Goal: Contribute content

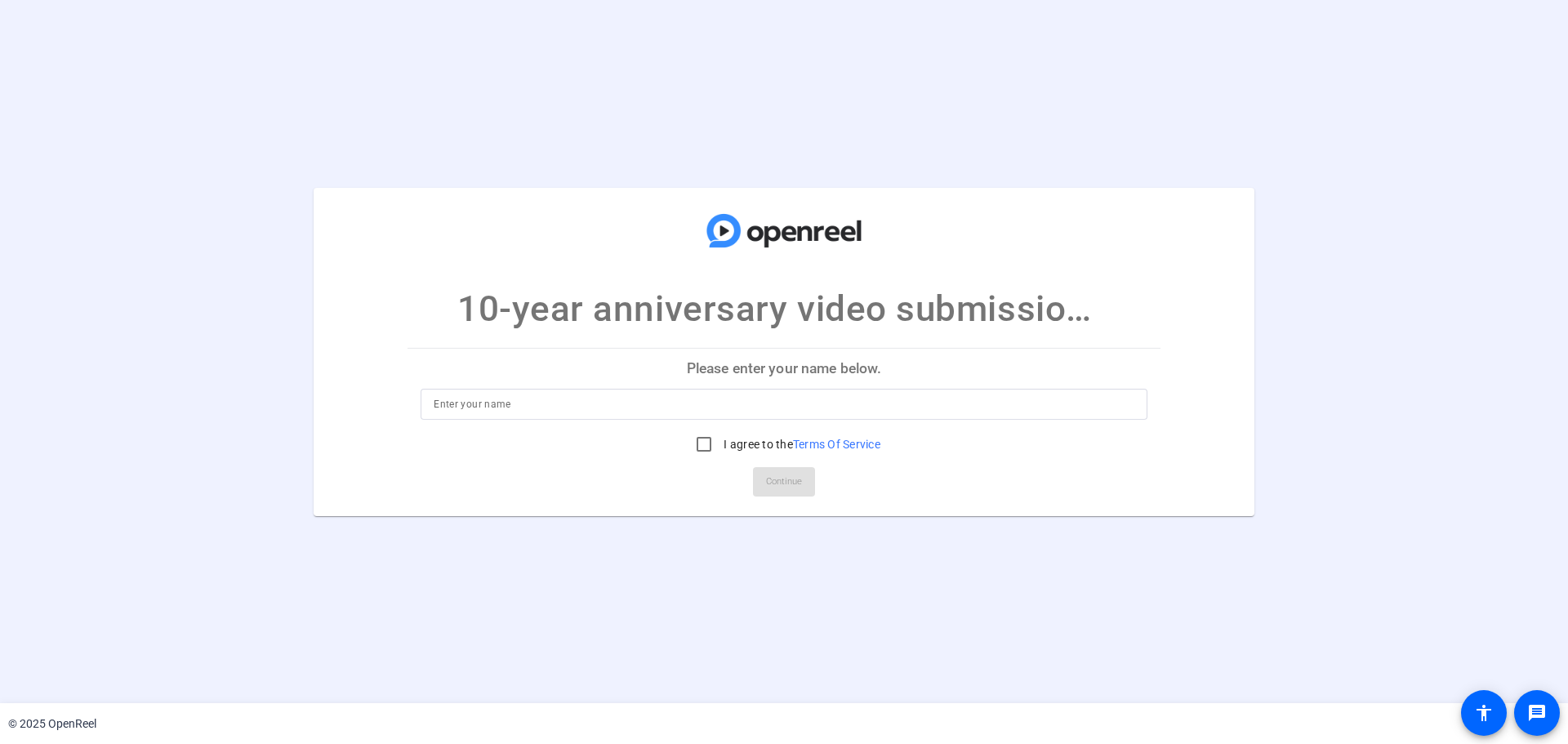
click at [537, 404] on input at bounding box center [784, 404] width 701 height 19
type input "[PERSON_NAME]"
click at [704, 446] on input "I agree to the Terms Of Service" at bounding box center [704, 444] width 33 height 33
checkbox input "true"
click at [795, 485] on span "Continue" at bounding box center [784, 481] width 36 height 24
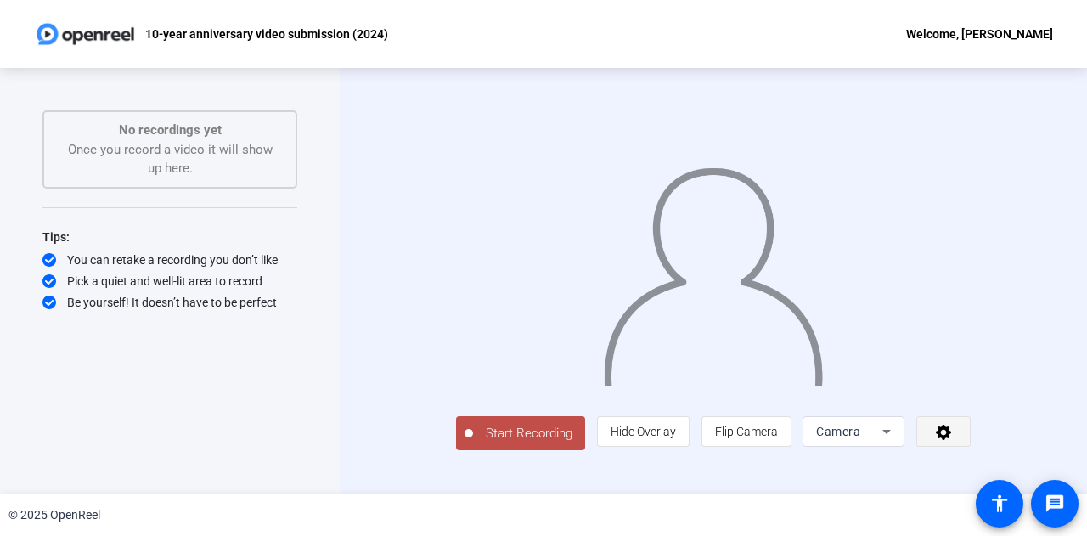
click at [954, 440] on icon at bounding box center [944, 431] width 20 height 17
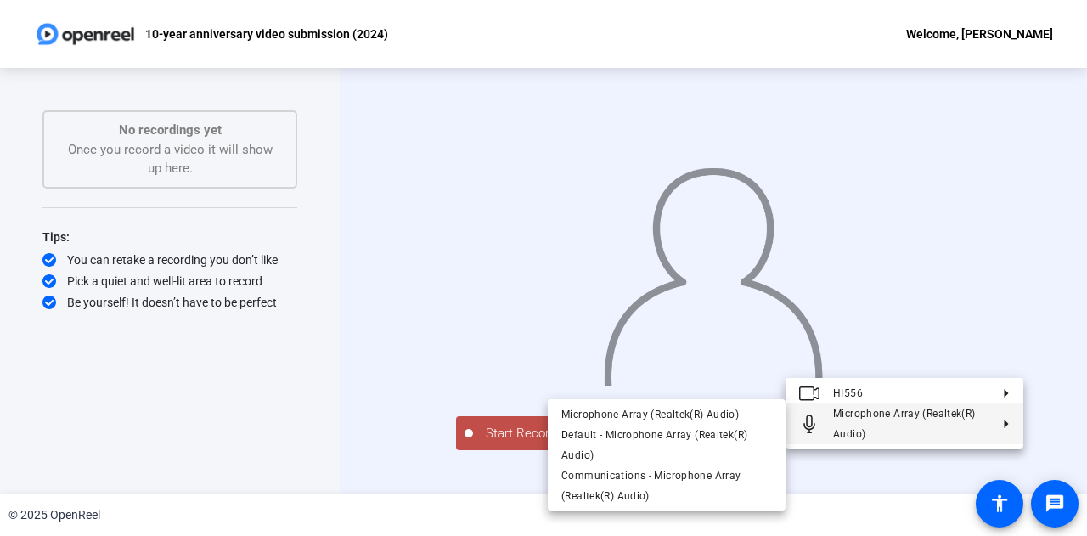
click at [1043, 412] on div at bounding box center [543, 268] width 1087 height 536
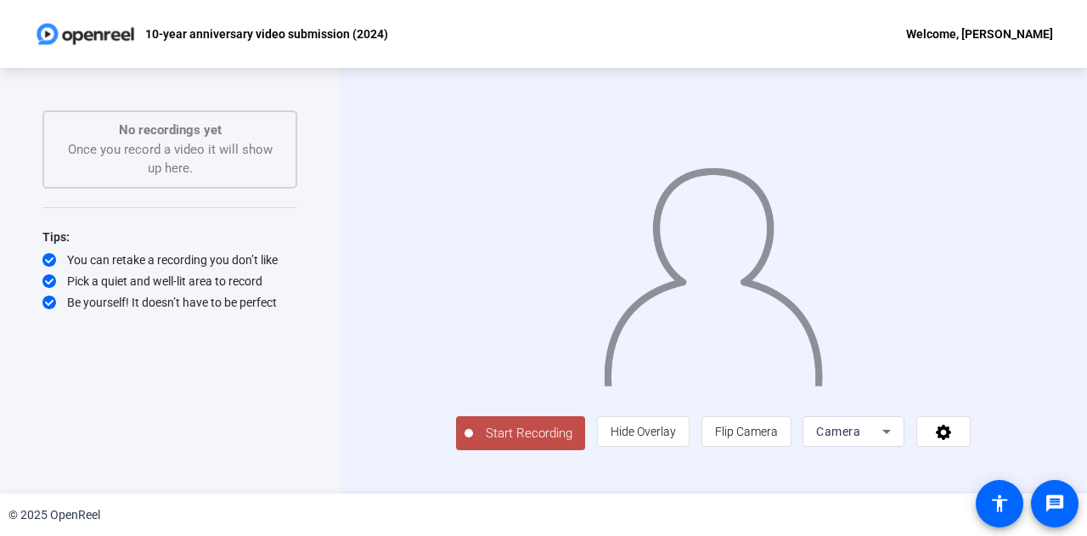
click at [473, 443] on span "Start Recording" at bounding box center [529, 434] width 112 height 20
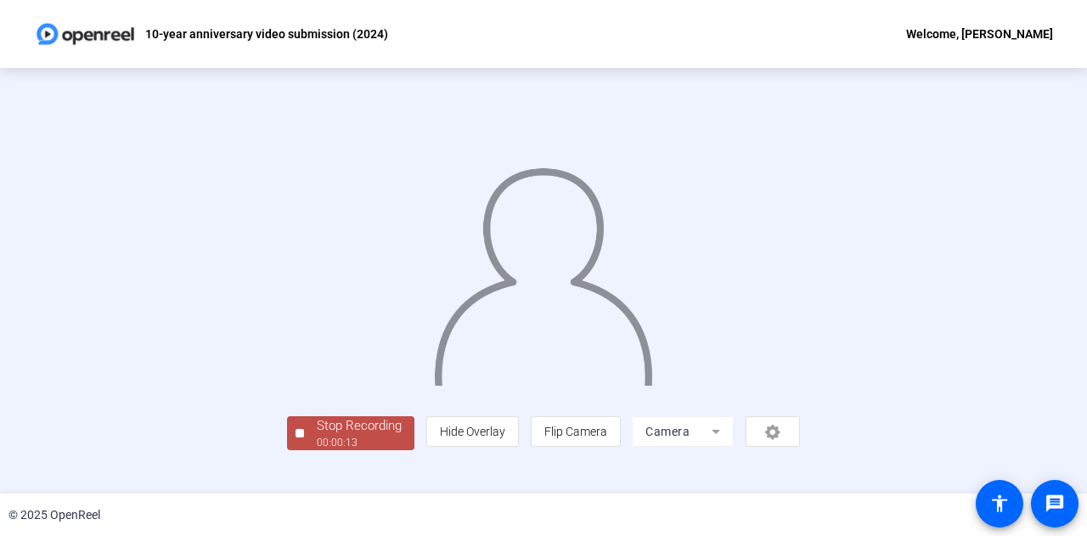
scroll to position [85, 0]
click at [317, 436] on div "Stop Recording" at bounding box center [359, 426] width 85 height 20
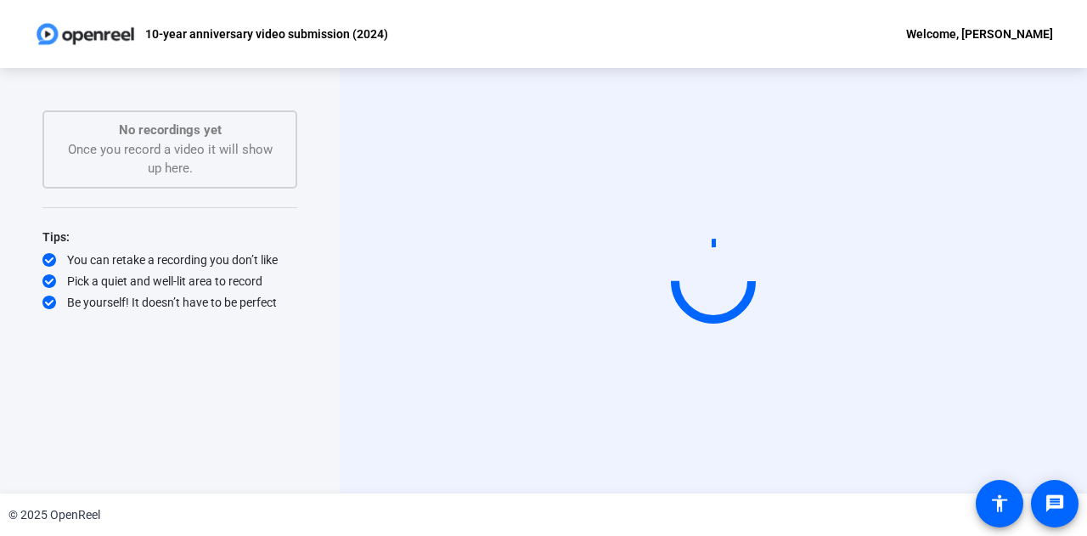
scroll to position [0, 0]
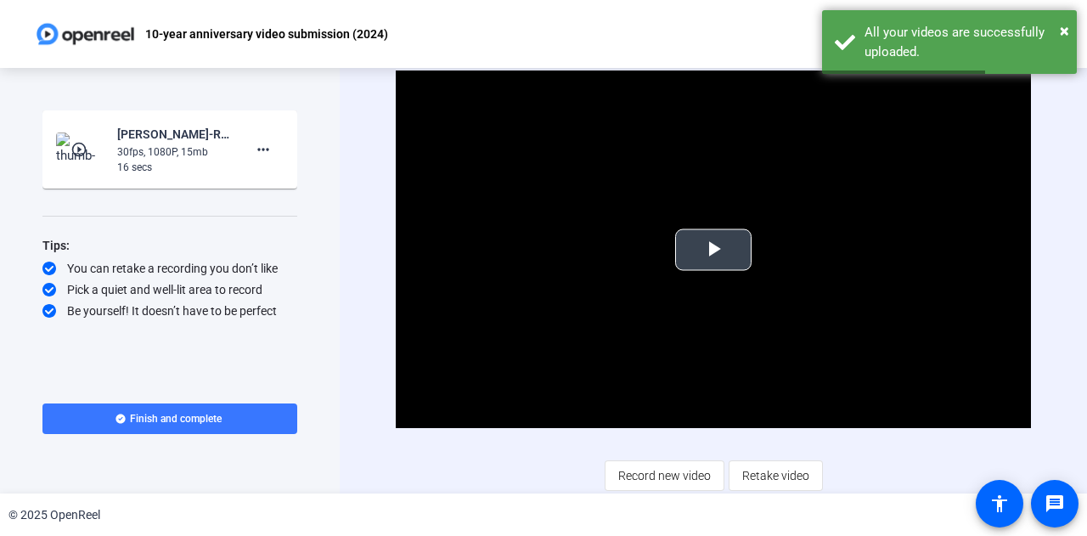
click at [714, 250] on span "Video Player" at bounding box center [714, 250] width 0 height 0
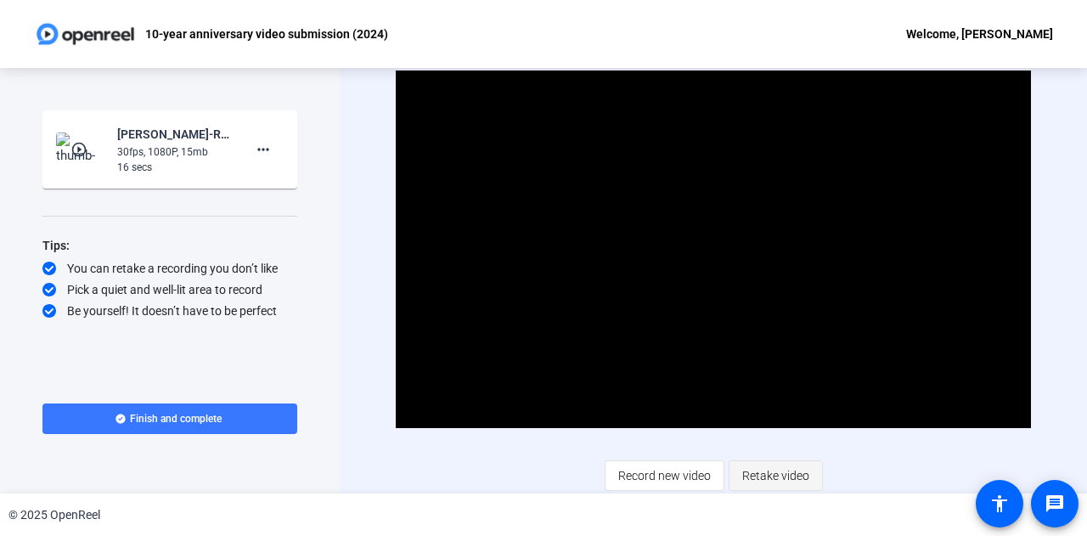
click at [774, 475] on span "Retake video" at bounding box center [775, 476] width 67 height 32
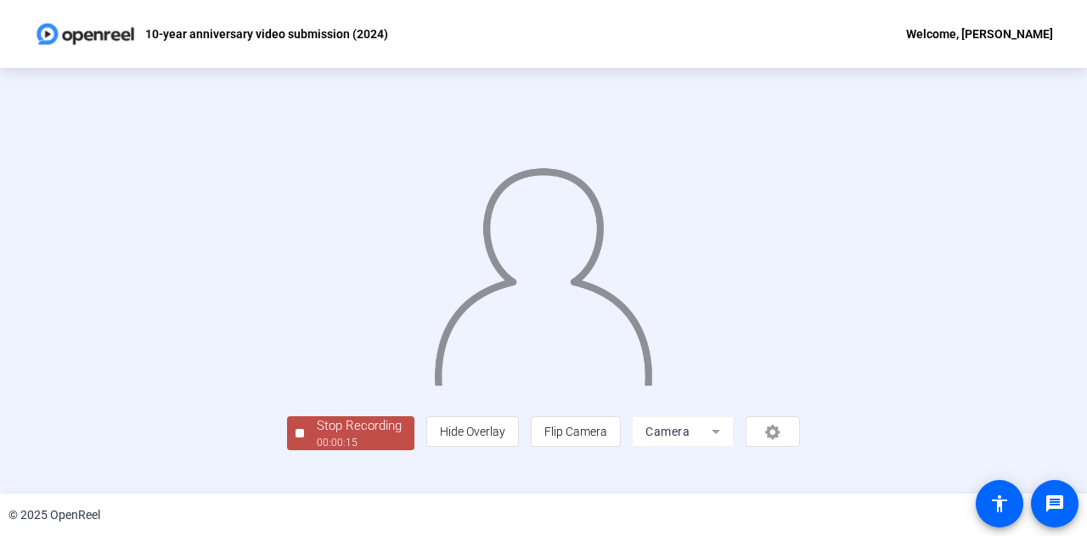
scroll to position [85, 0]
click at [317, 450] on div "00:00:16" at bounding box center [359, 442] width 85 height 15
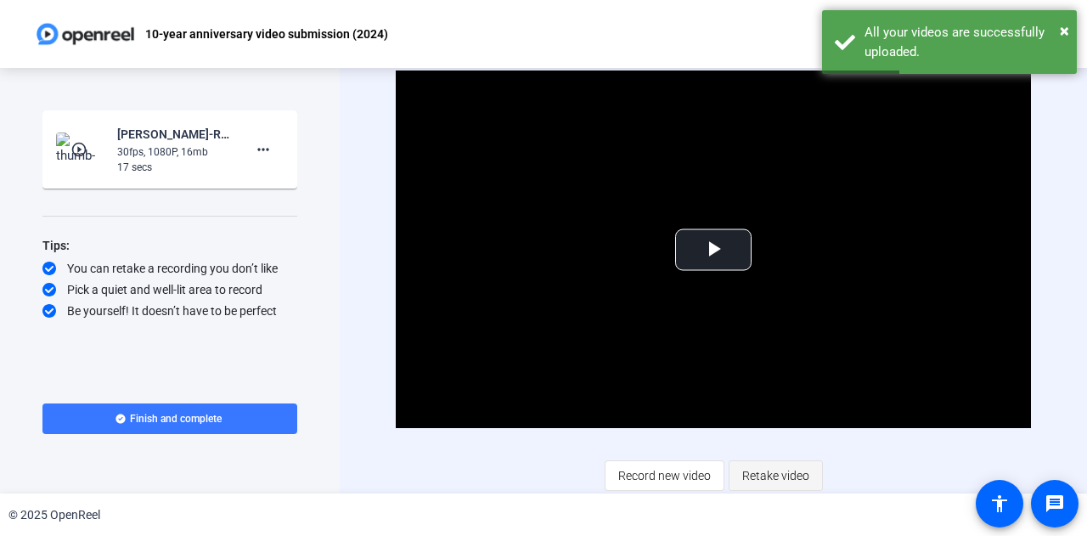
click at [777, 474] on span "Retake video" at bounding box center [775, 476] width 67 height 32
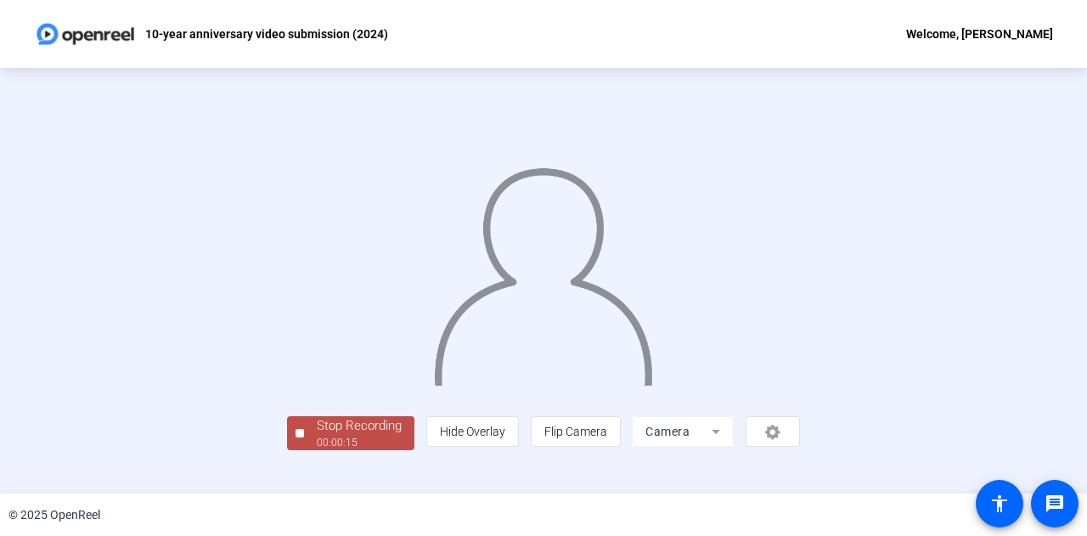
scroll to position [85, 0]
click at [317, 450] on div "00:00:16" at bounding box center [359, 442] width 85 height 15
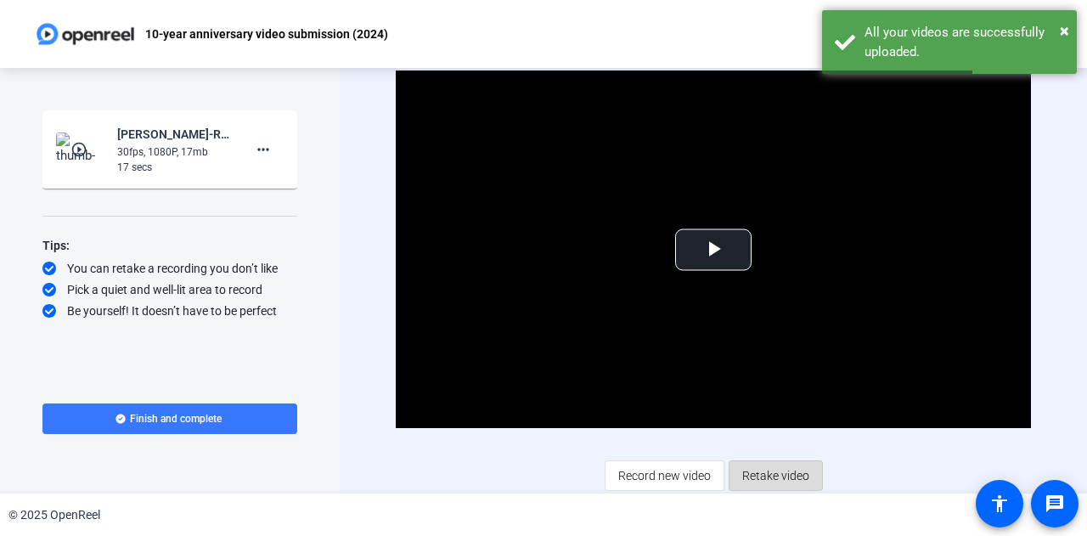
click at [778, 473] on span "Retake video" at bounding box center [775, 476] width 67 height 32
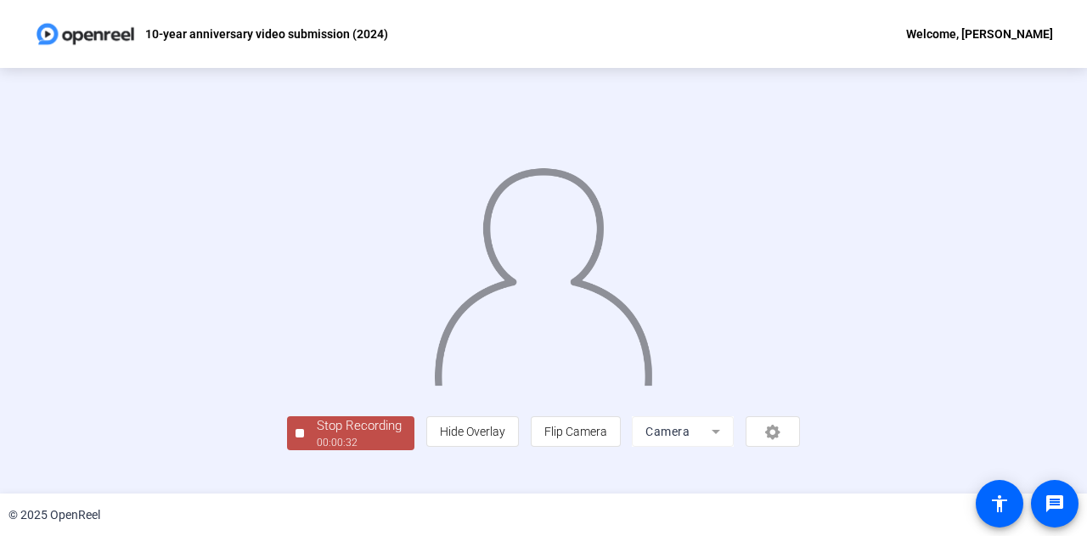
scroll to position [85, 0]
click at [317, 450] on div "00:00:33" at bounding box center [359, 442] width 85 height 15
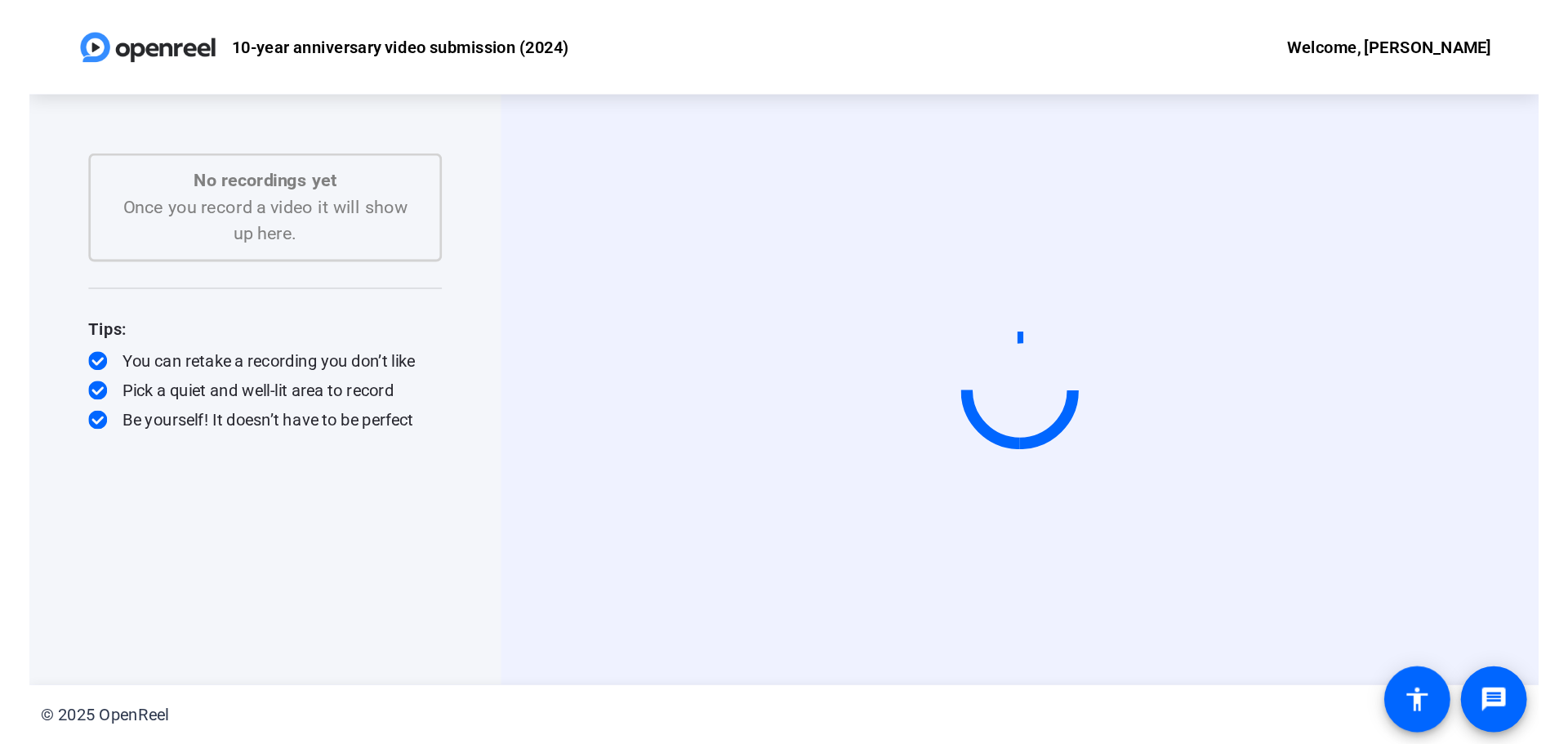
scroll to position [0, 0]
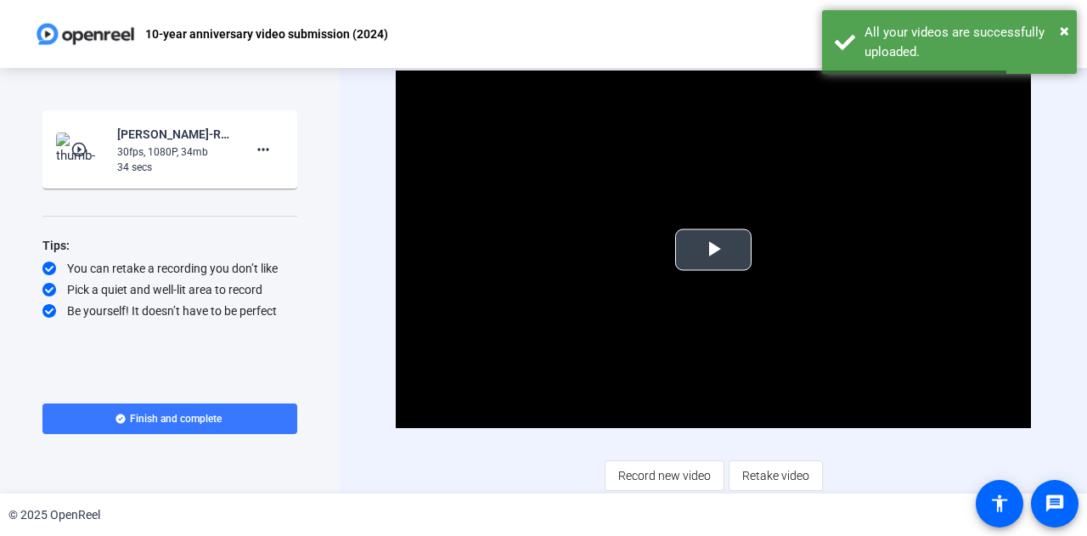
click at [714, 250] on span "Video Player" at bounding box center [714, 250] width 0 height 0
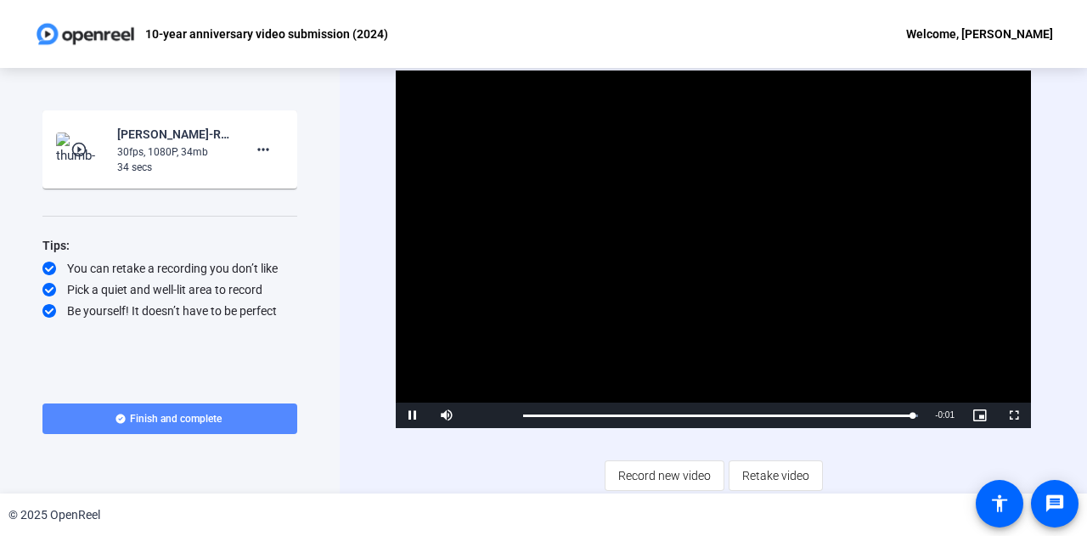
click at [211, 417] on span "Finish and complete" at bounding box center [176, 419] width 92 height 14
